Goal: Information Seeking & Learning: Check status

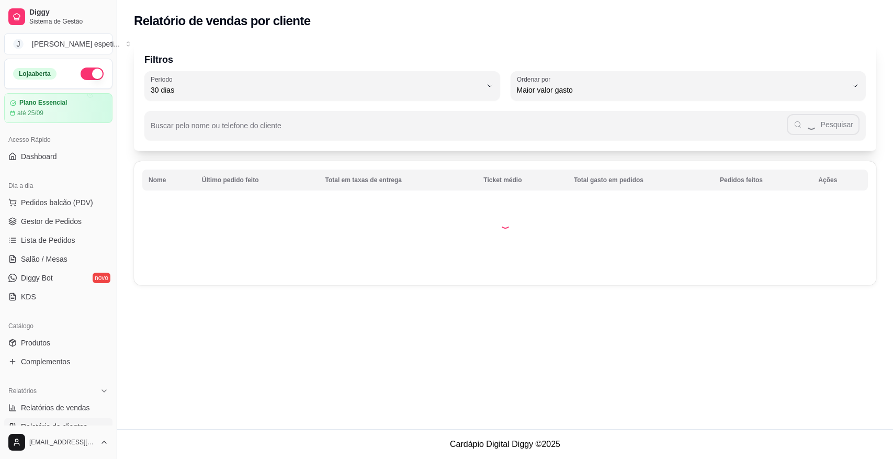
select select "30"
select select "HIGHEST_TOTAL_SPENT_WITH_ORDERS"
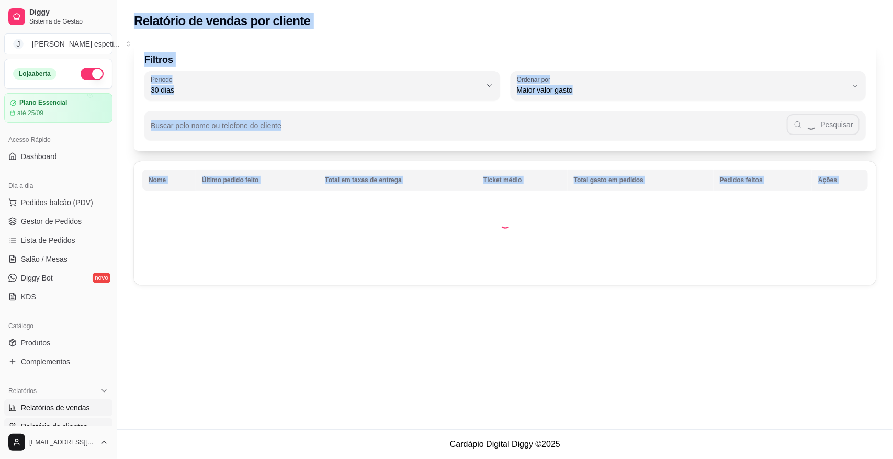
scroll to position [131, 0]
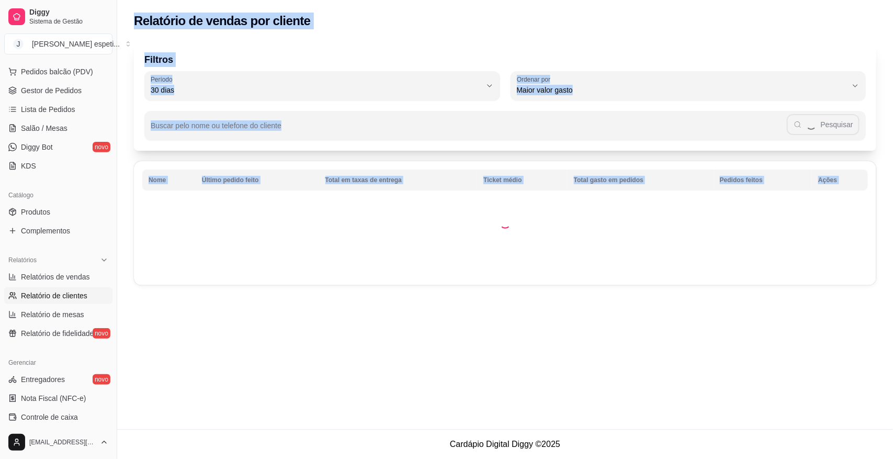
click at [186, 252] on td at bounding box center [505, 223] width 743 height 124
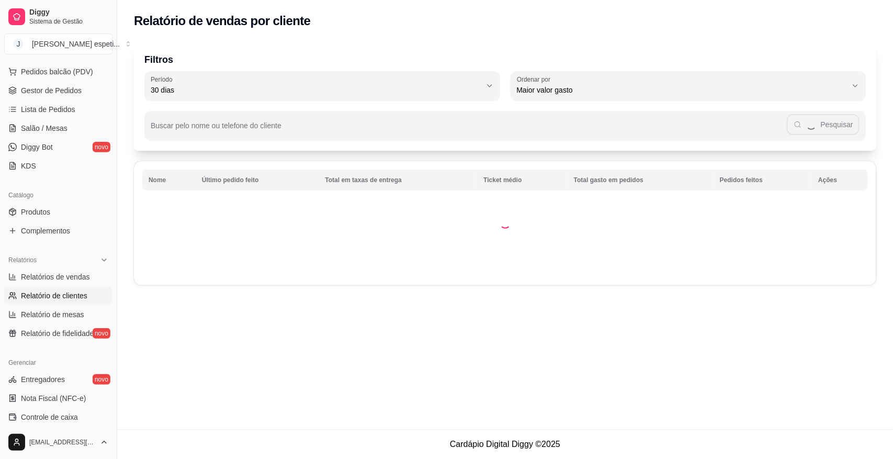
click at [186, 252] on td at bounding box center [505, 223] width 743 height 124
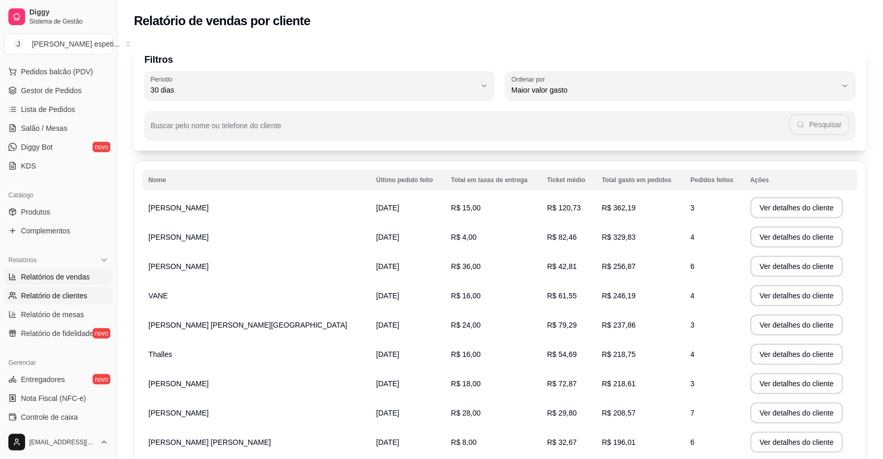
click at [68, 275] on span "Relatórios de vendas" at bounding box center [55, 277] width 69 height 10
select select "ALL"
select select "0"
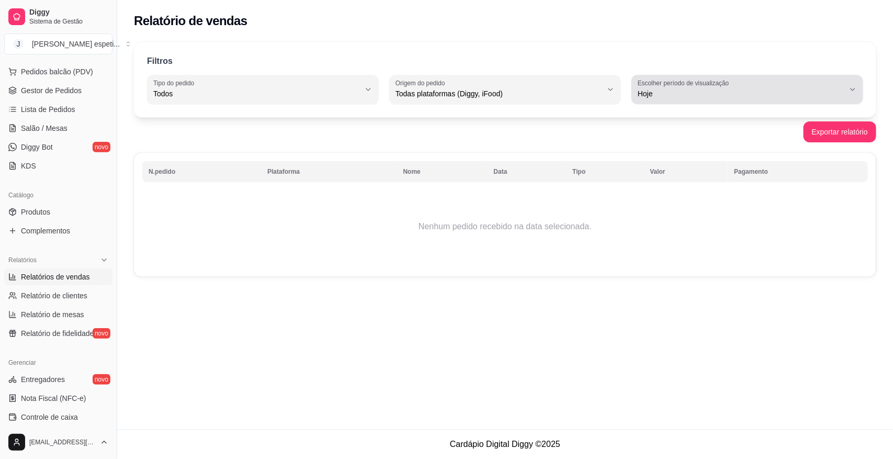
click at [843, 88] on span "Hoje" at bounding box center [741, 93] width 207 height 10
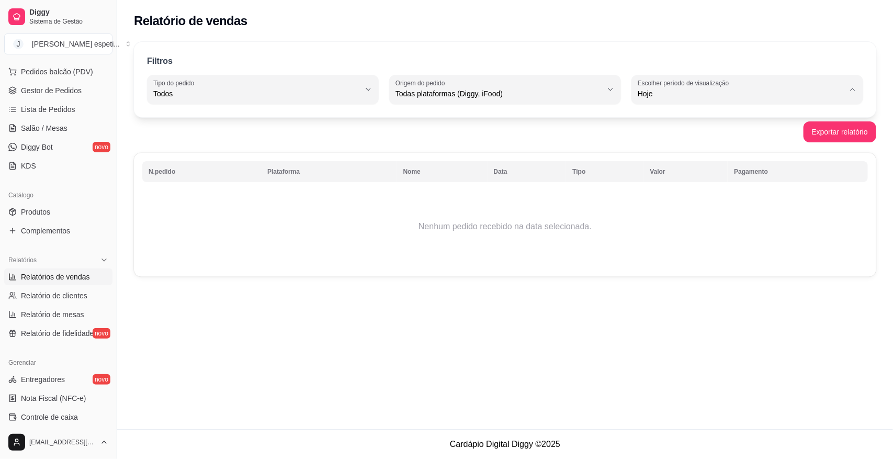
click at [665, 134] on span "Ontem" at bounding box center [742, 136] width 196 height 10
type input "1"
select select "1"
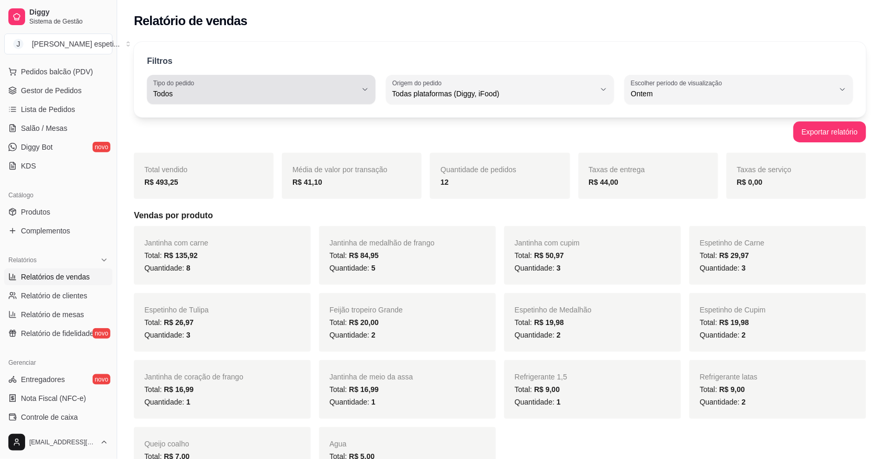
click at [362, 85] on button "Tipo do pedido Todos" at bounding box center [261, 89] width 229 height 29
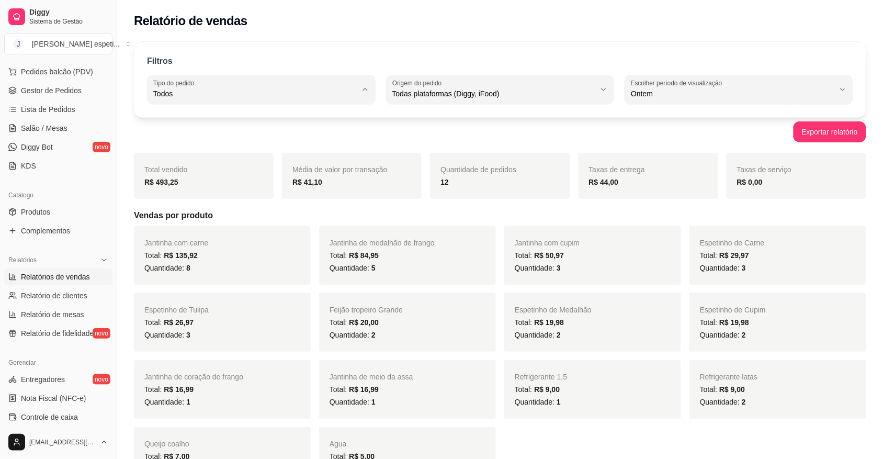
click at [244, 139] on span "Entrega" at bounding box center [256, 136] width 193 height 10
type input "DELIVERY"
select select "DELIVERY"
